Goal: Find specific page/section: Find specific page/section

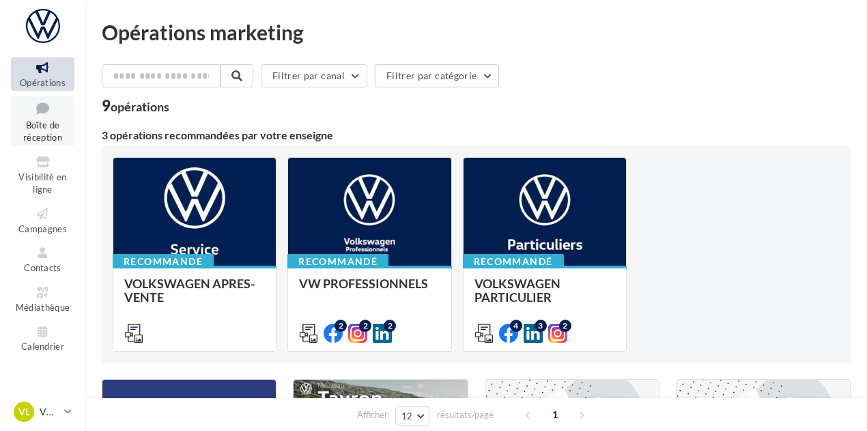
click at [32, 121] on span "Boîte de réception" at bounding box center [42, 131] width 39 height 24
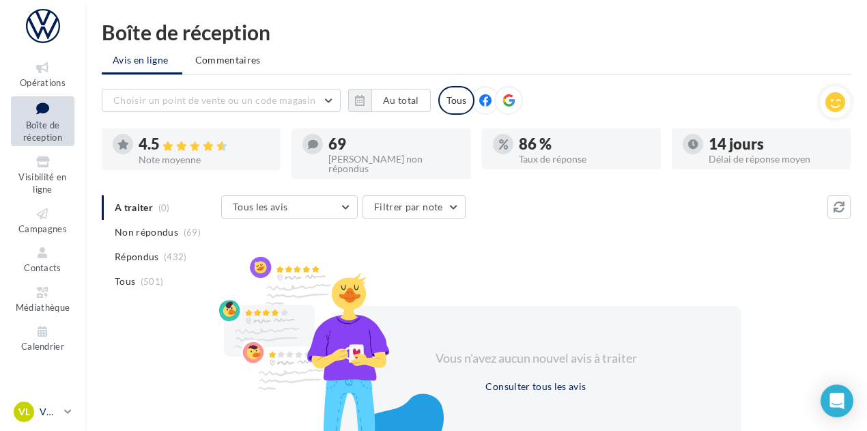
click at [67, 400] on link "VL VW Lyon 7 vw-lyo-gru" at bounding box center [42, 411] width 63 height 26
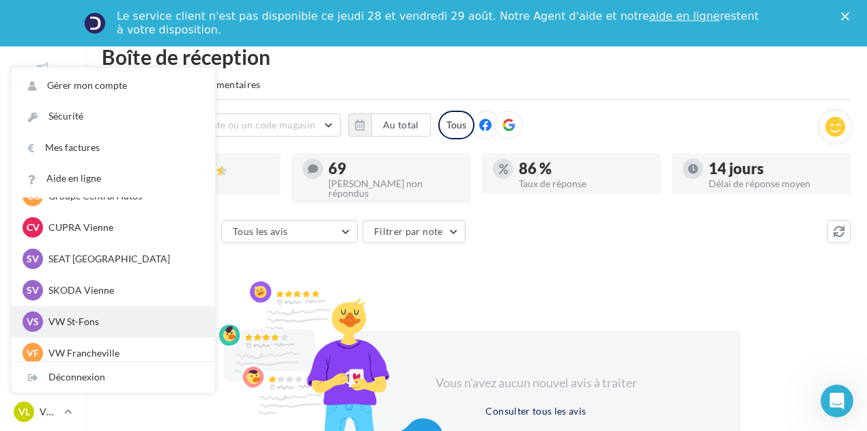
scroll to position [68, 0]
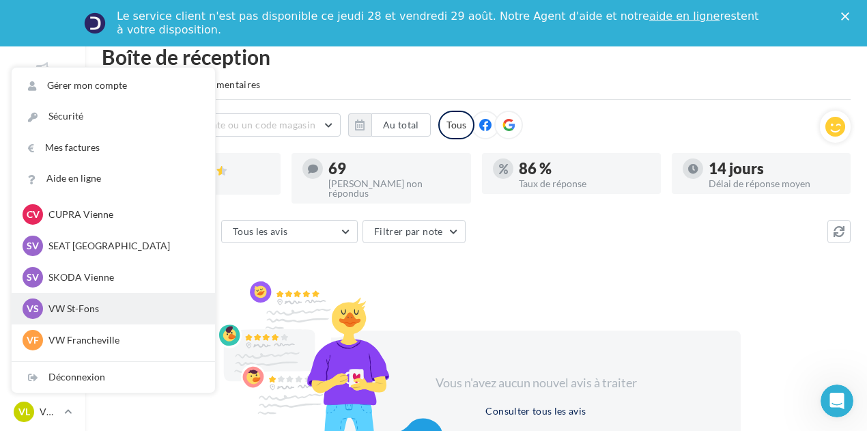
click at [106, 307] on p "VW St-Fons" at bounding box center [123, 309] width 150 height 14
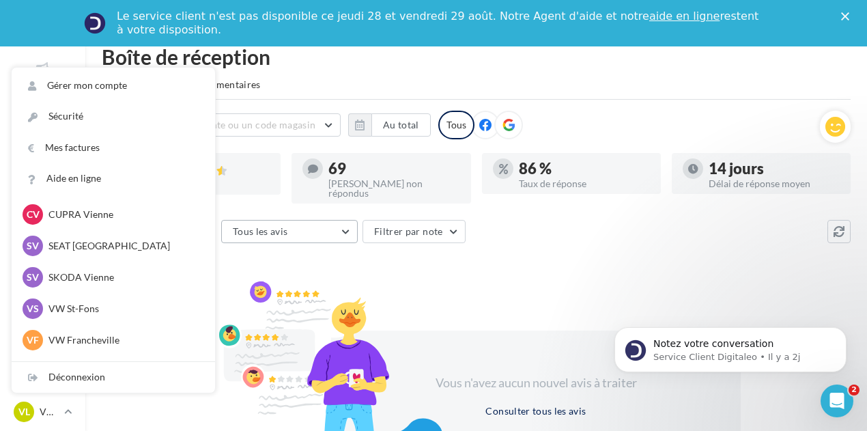
scroll to position [0, 0]
